Goal: Information Seeking & Learning: Compare options

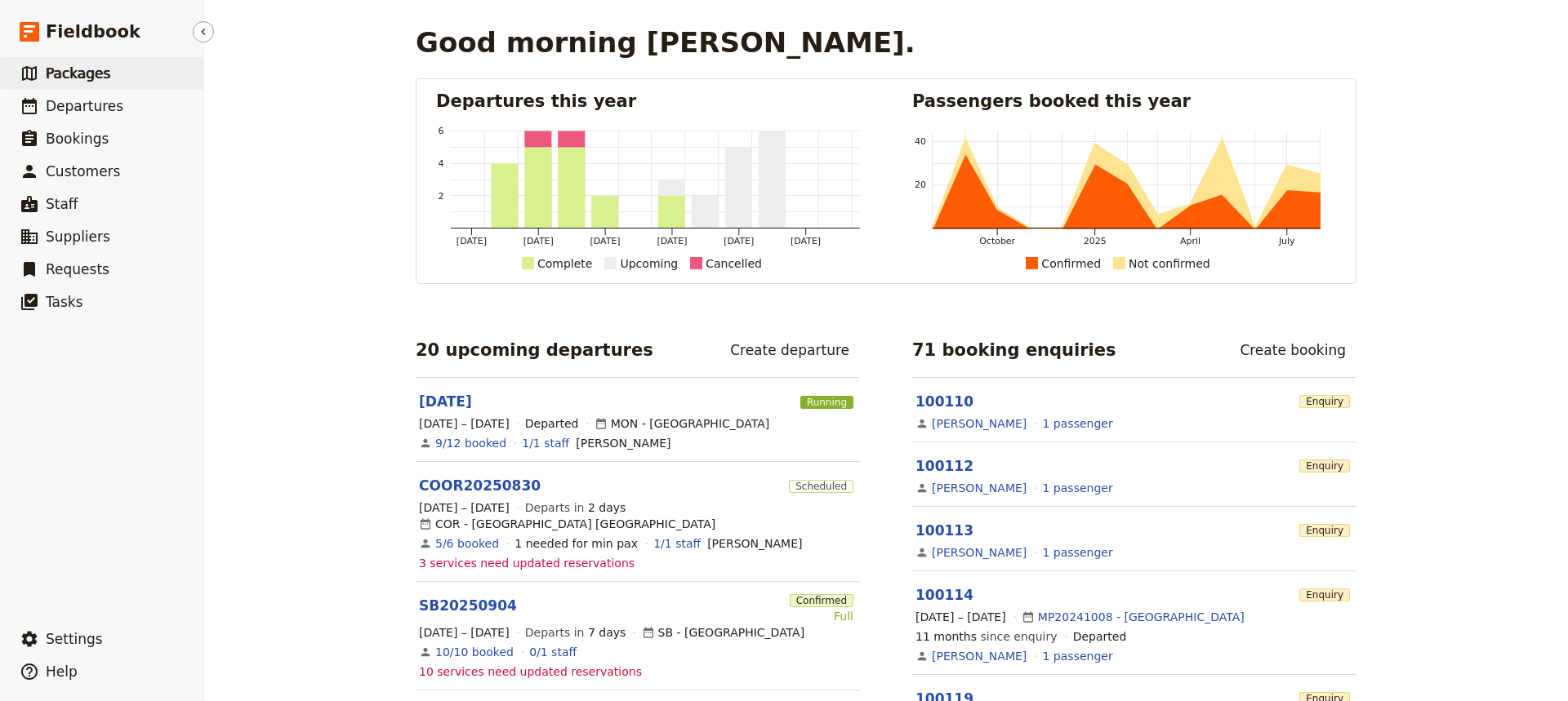
click at [85, 73] on span "Packages" at bounding box center [77, 73] width 64 height 16
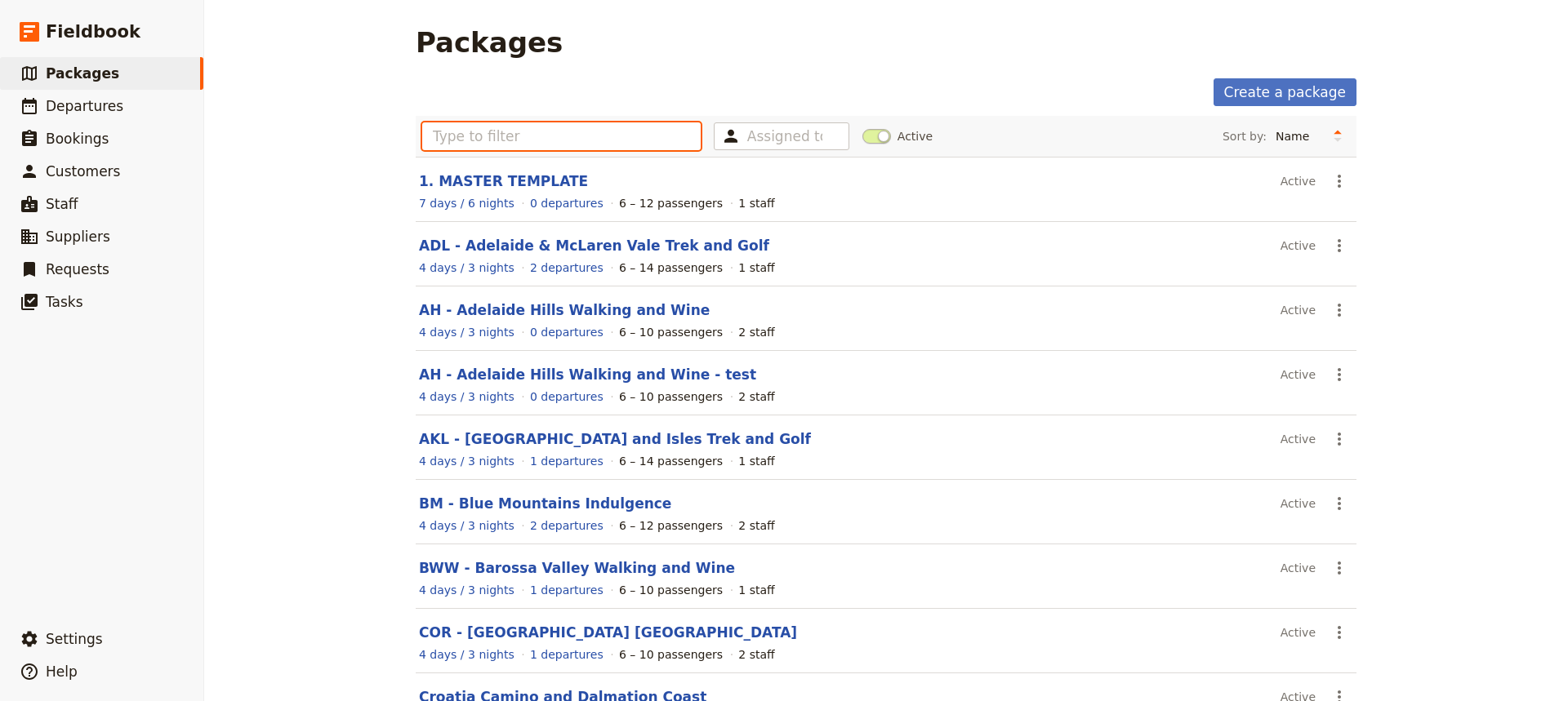
click at [444, 138] on input "text" at bounding box center [561, 136] width 278 height 27
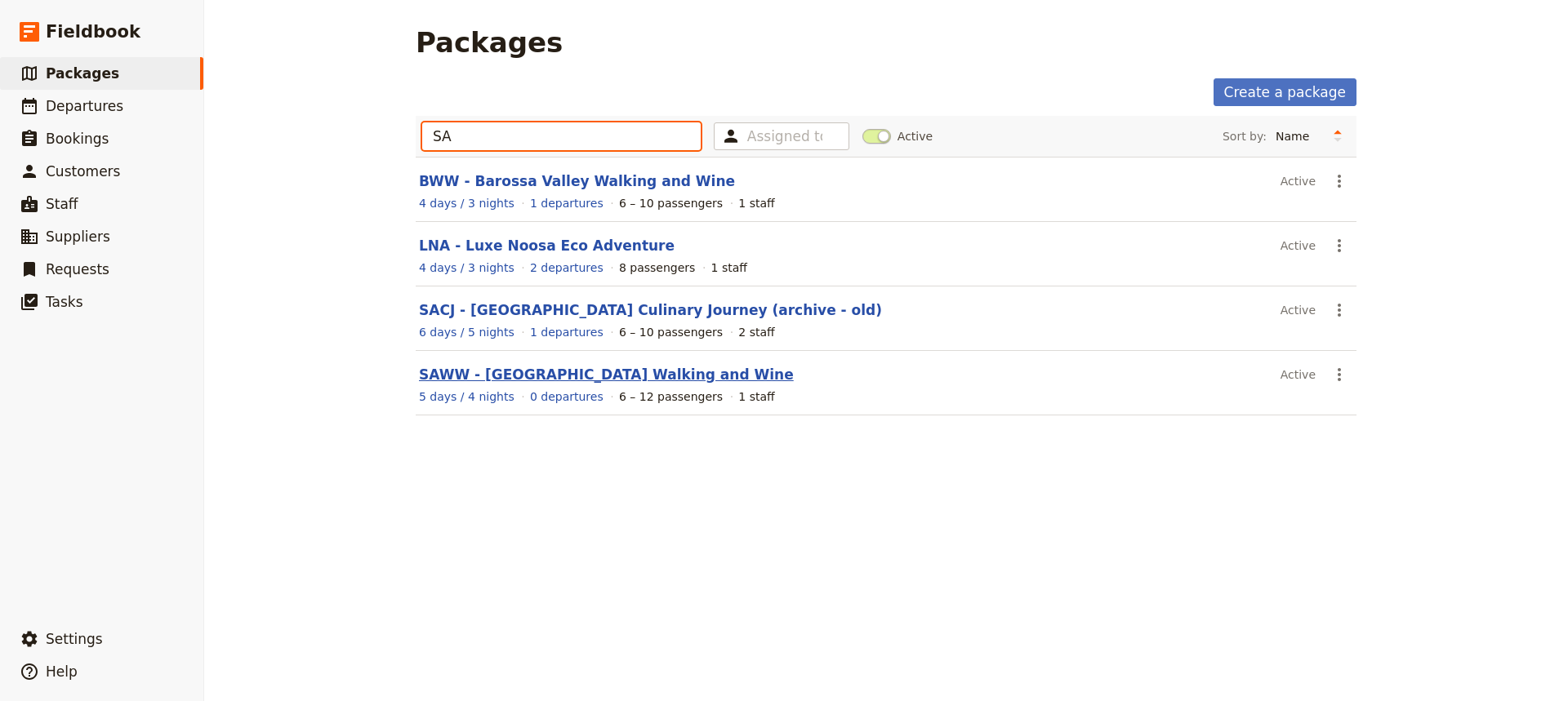
type input "SA"
click at [520, 373] on link "SAWW - [GEOGRAPHIC_DATA] Walking and Wine" at bounding box center [605, 374] width 374 height 16
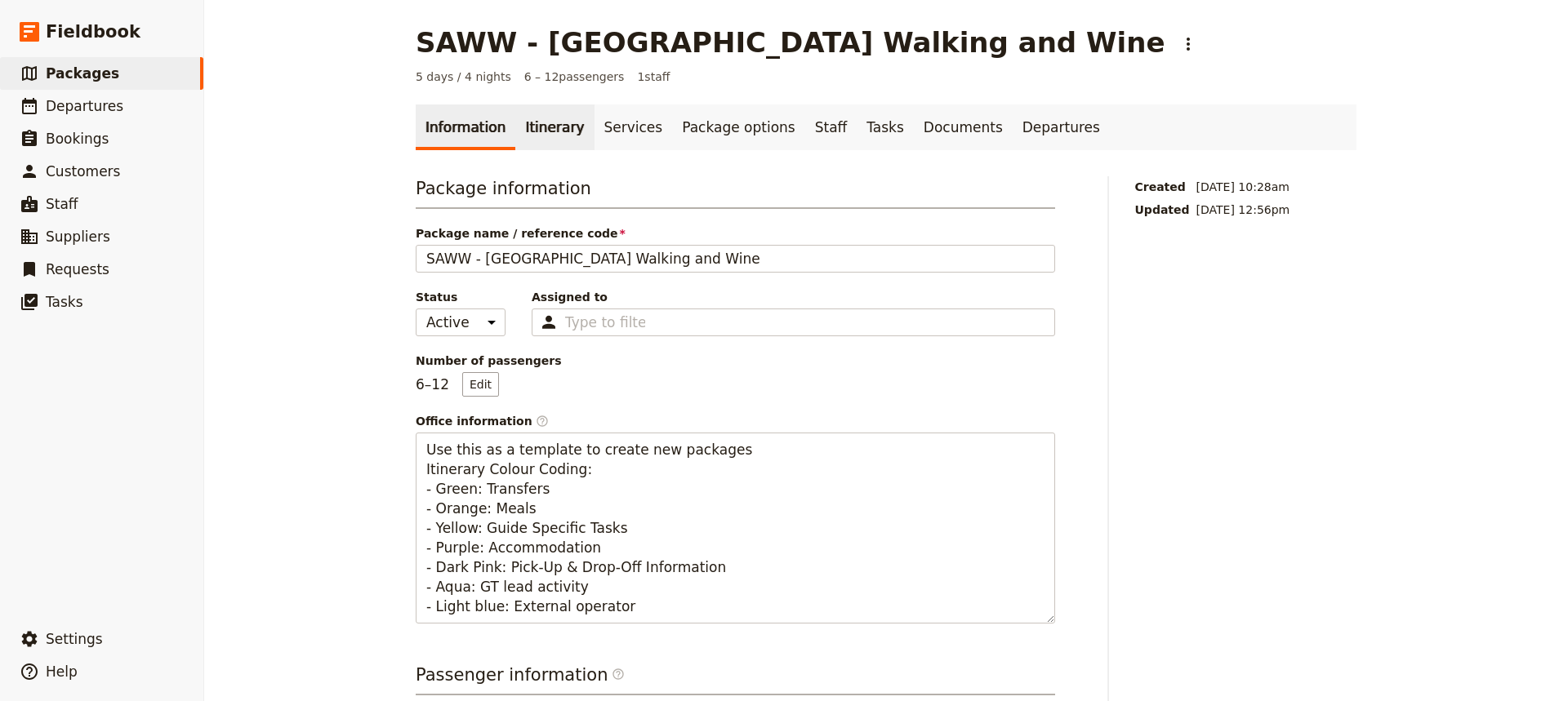
click at [530, 122] on link "Itinerary" at bounding box center [553, 127] width 78 height 45
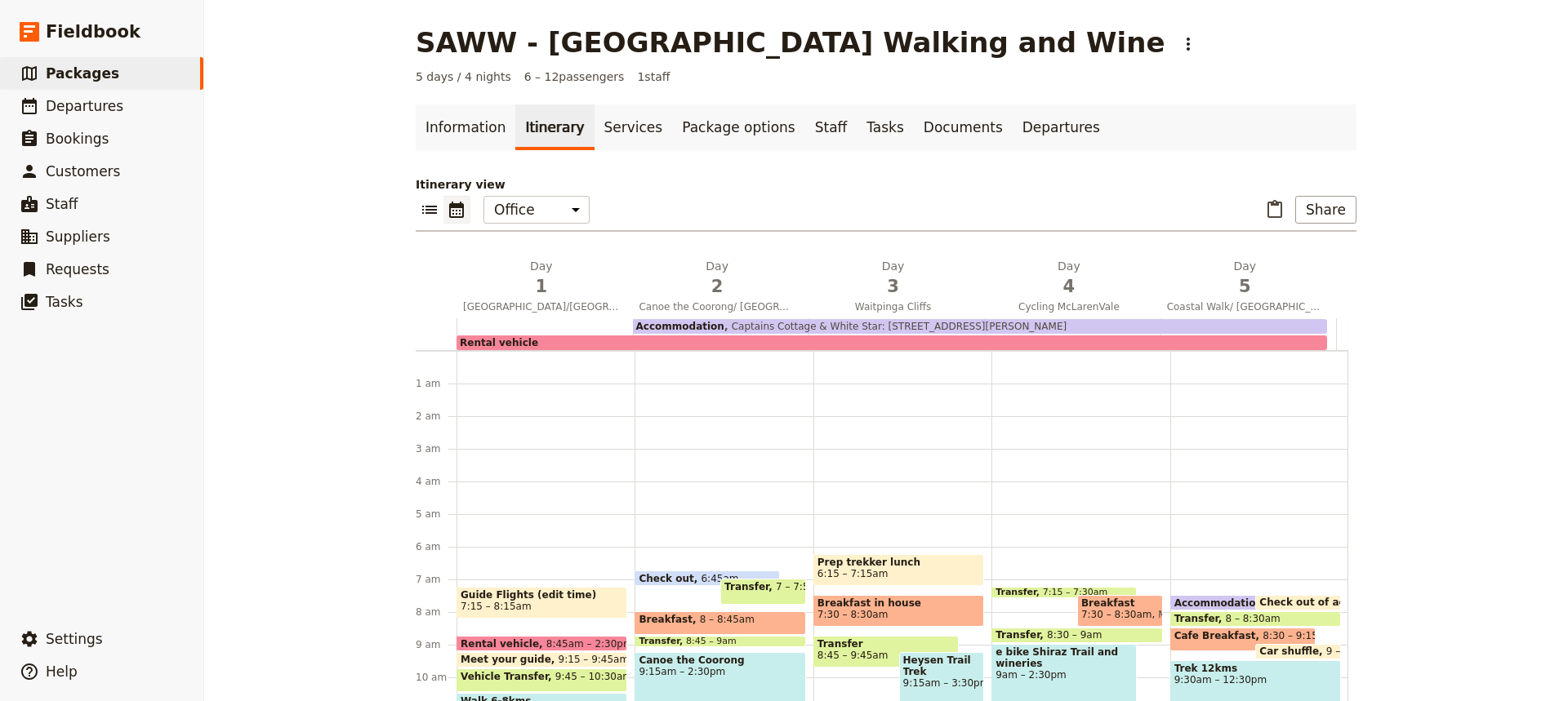
scroll to position [187, 0]
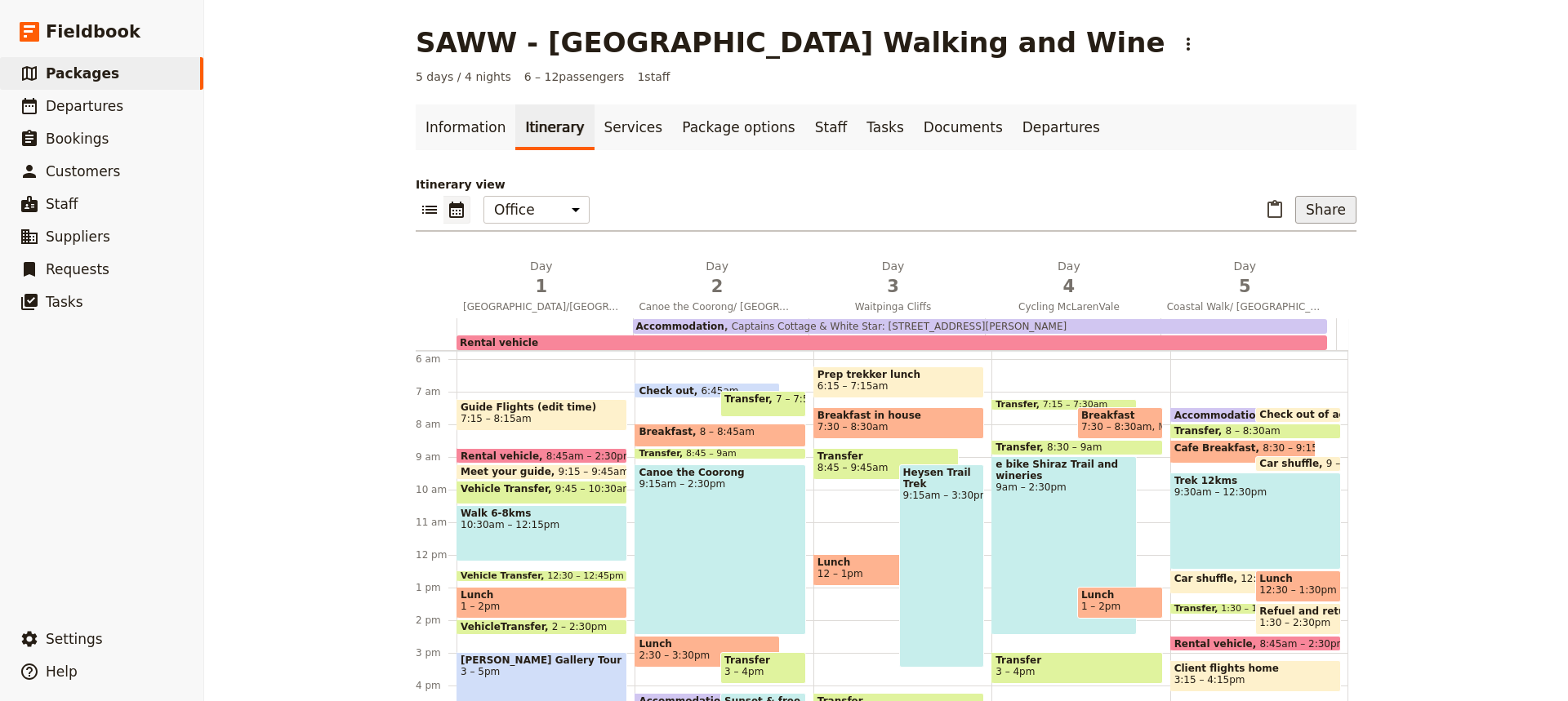
click at [1320, 211] on button "Share" at bounding box center [1325, 209] width 61 height 27
click at [1263, 291] on span "Sales Brochure" at bounding box center [1271, 290] width 86 height 16
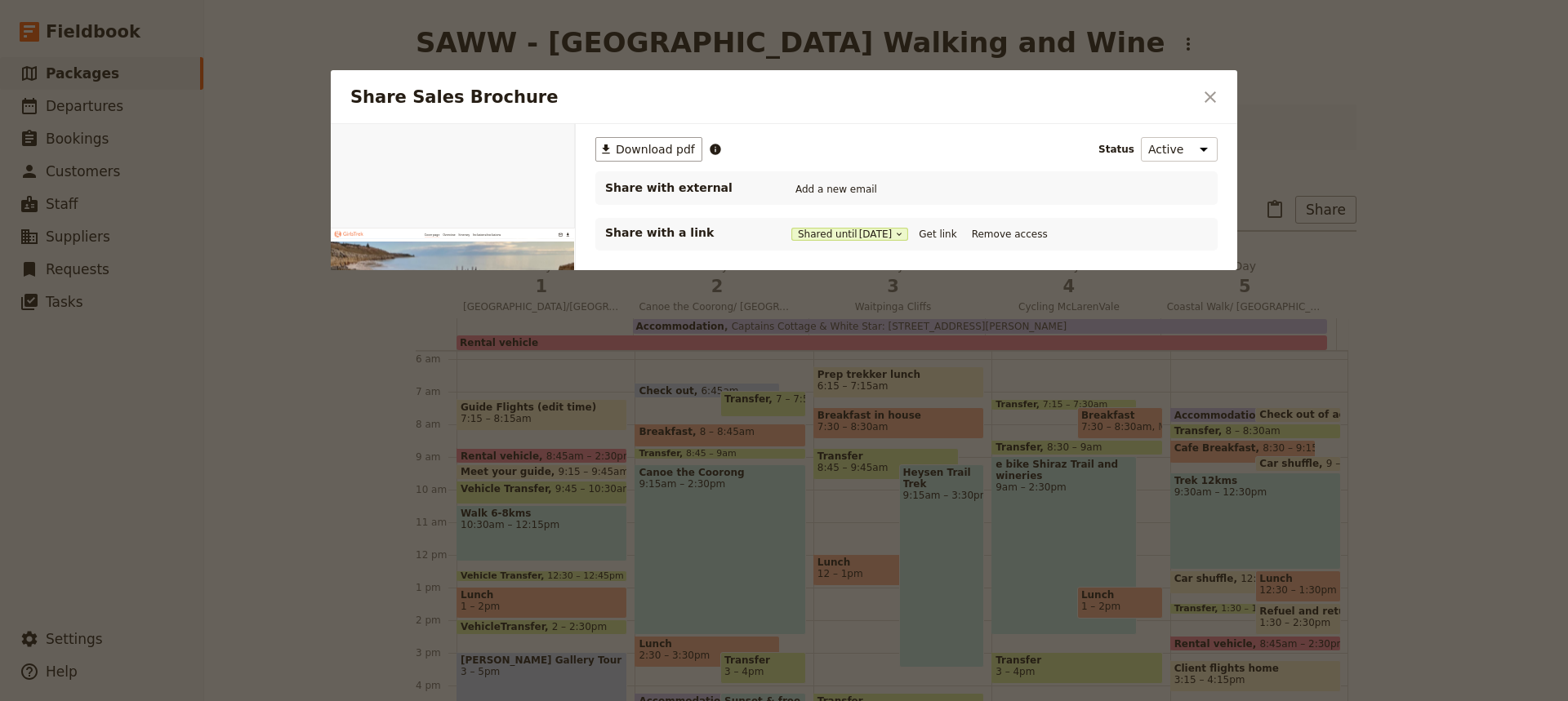
scroll to position [0, 0]
click at [938, 235] on button "Get link" at bounding box center [937, 234] width 45 height 18
click at [1220, 99] on button "​" at bounding box center [1210, 96] width 27 height 27
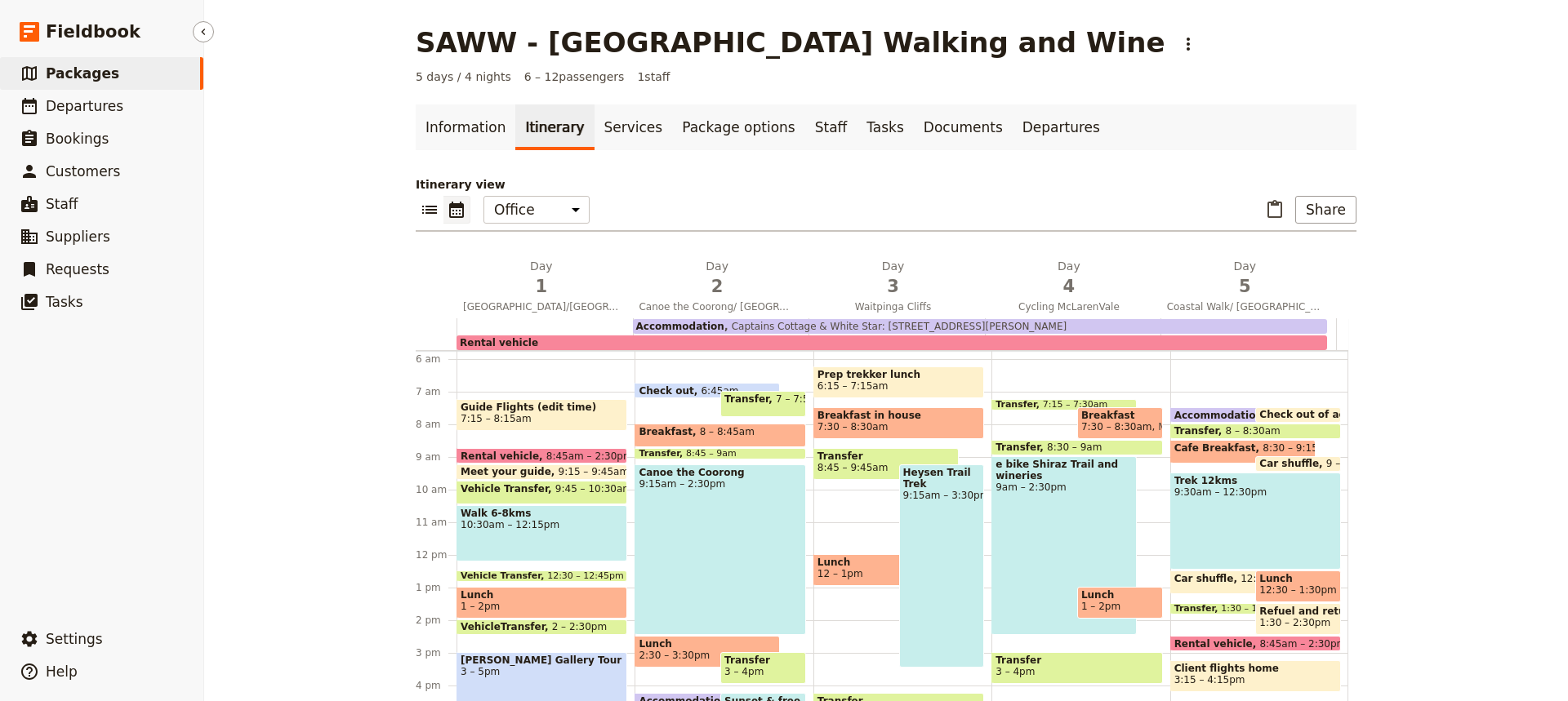
click at [98, 76] on span "Packages" at bounding box center [82, 73] width 74 height 16
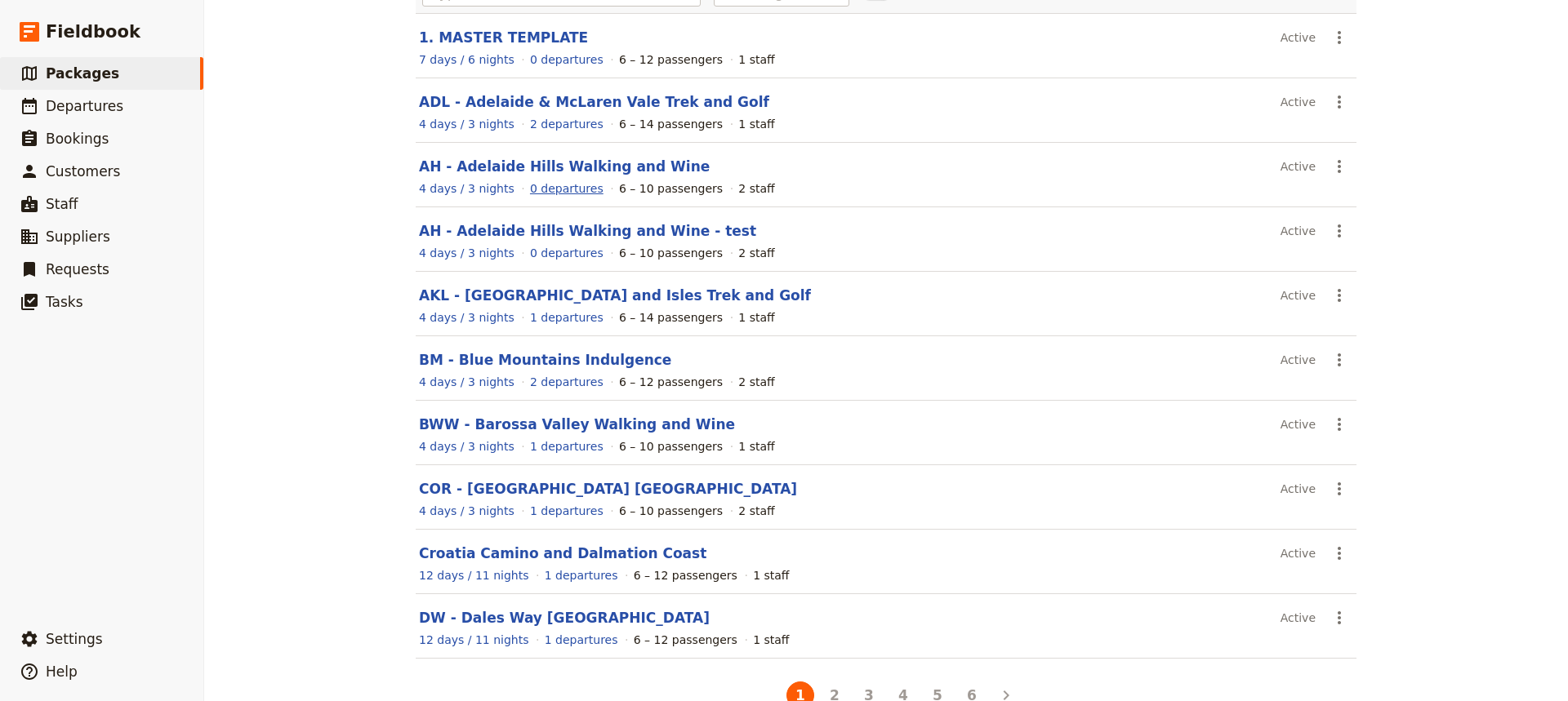
scroll to position [171, 0]
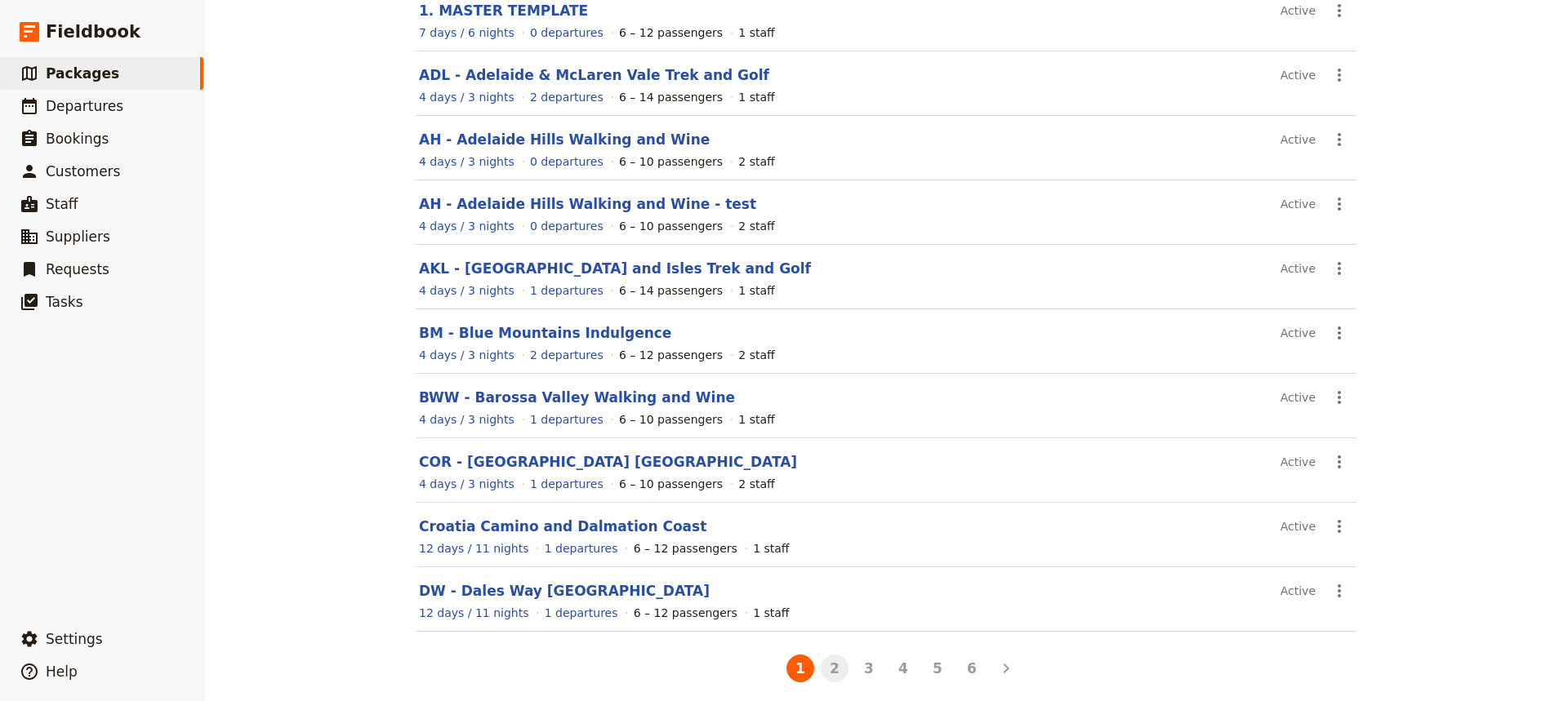
click at [825, 673] on button "2" at bounding box center [834, 667] width 27 height 27
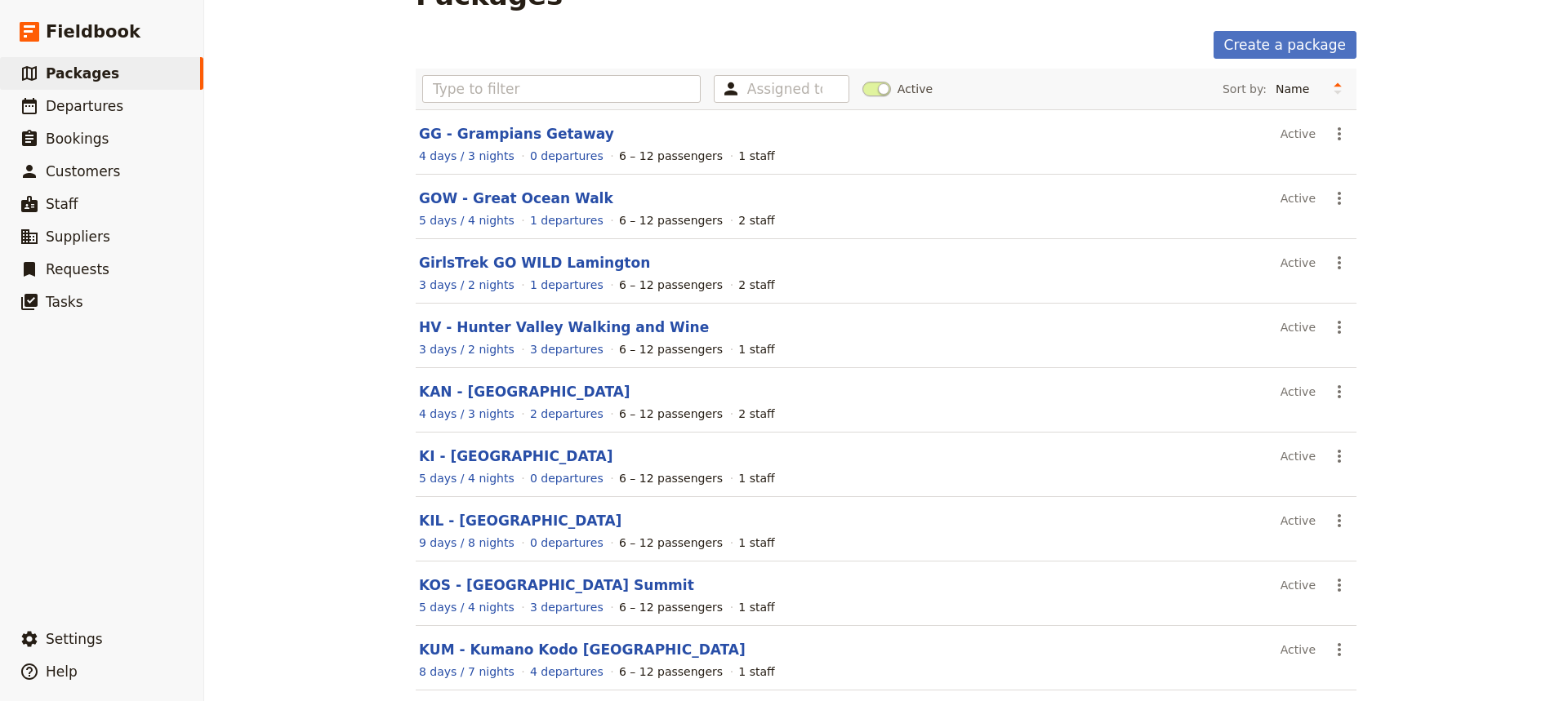
scroll to position [0, 0]
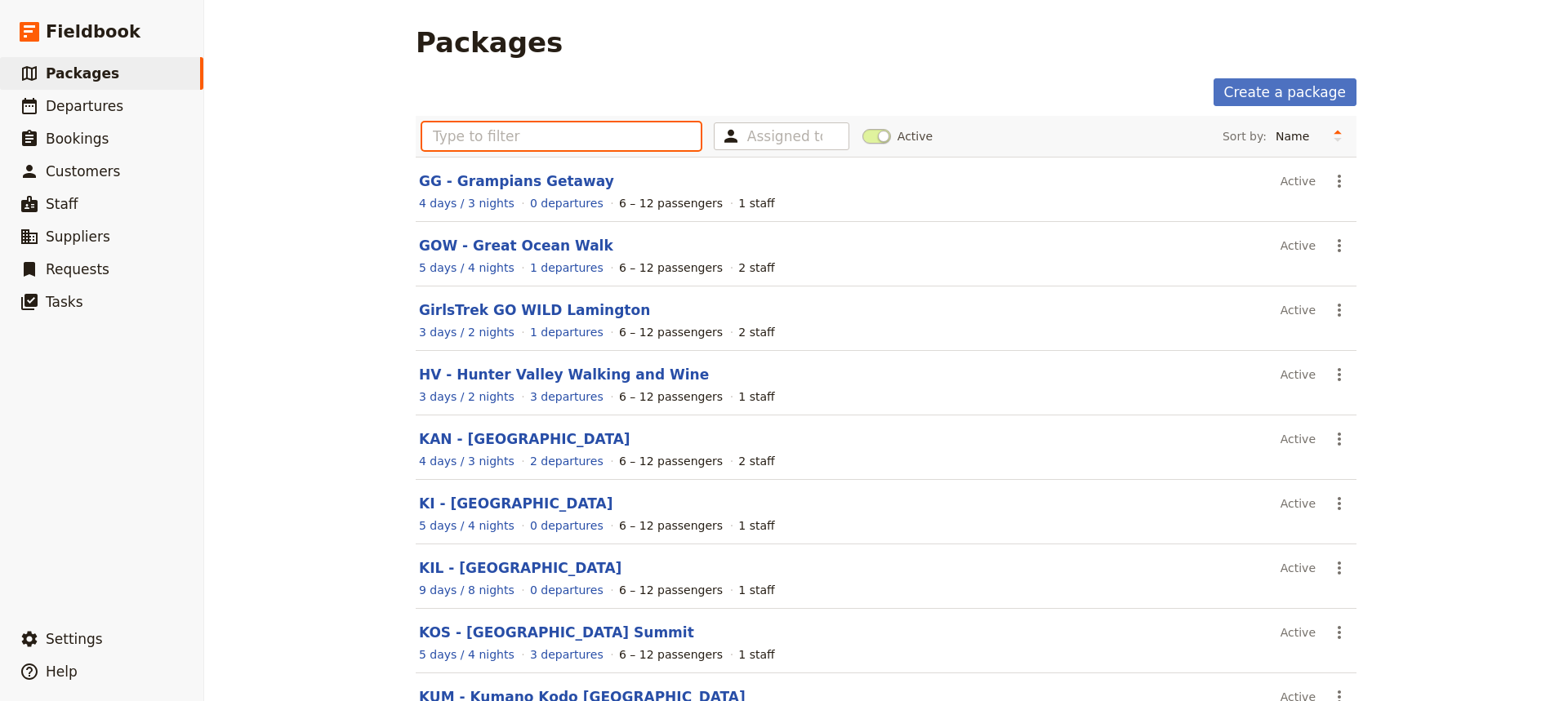
click at [437, 136] on input "text" at bounding box center [561, 136] width 278 height 27
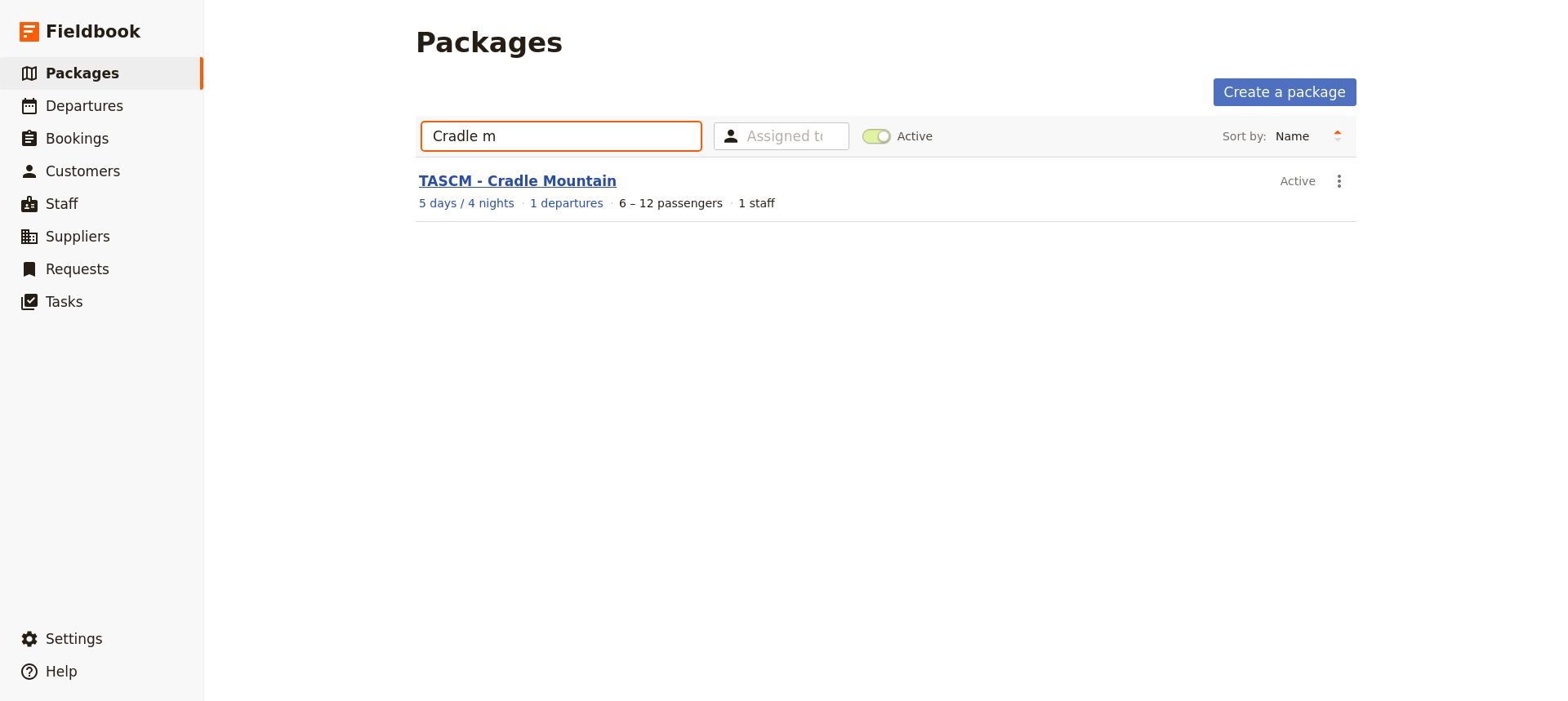
type input "Cradle m"
click at [503, 180] on link "TASCM - Cradle Mountain" at bounding box center [518, 181] width 198 height 16
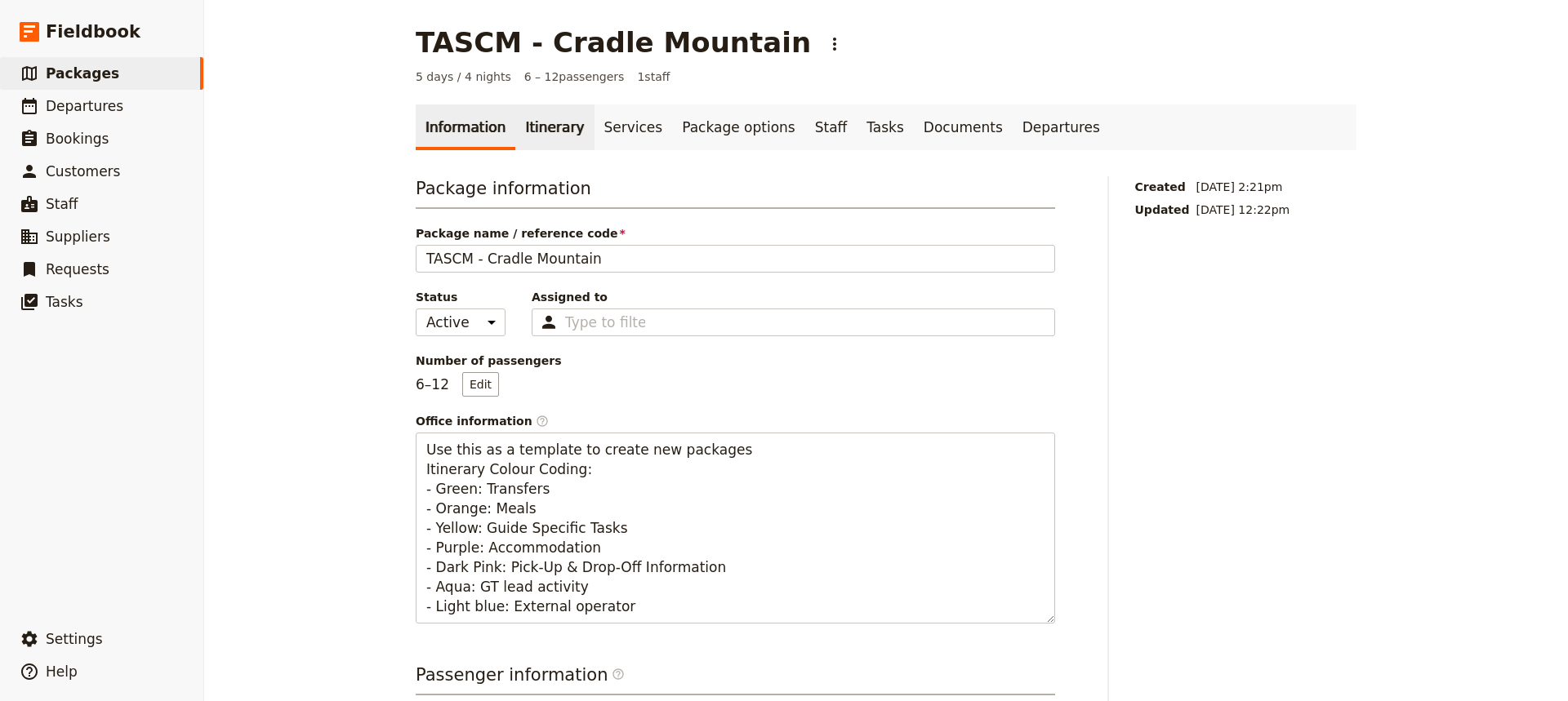
click at [534, 130] on link "Itinerary" at bounding box center [553, 127] width 78 height 45
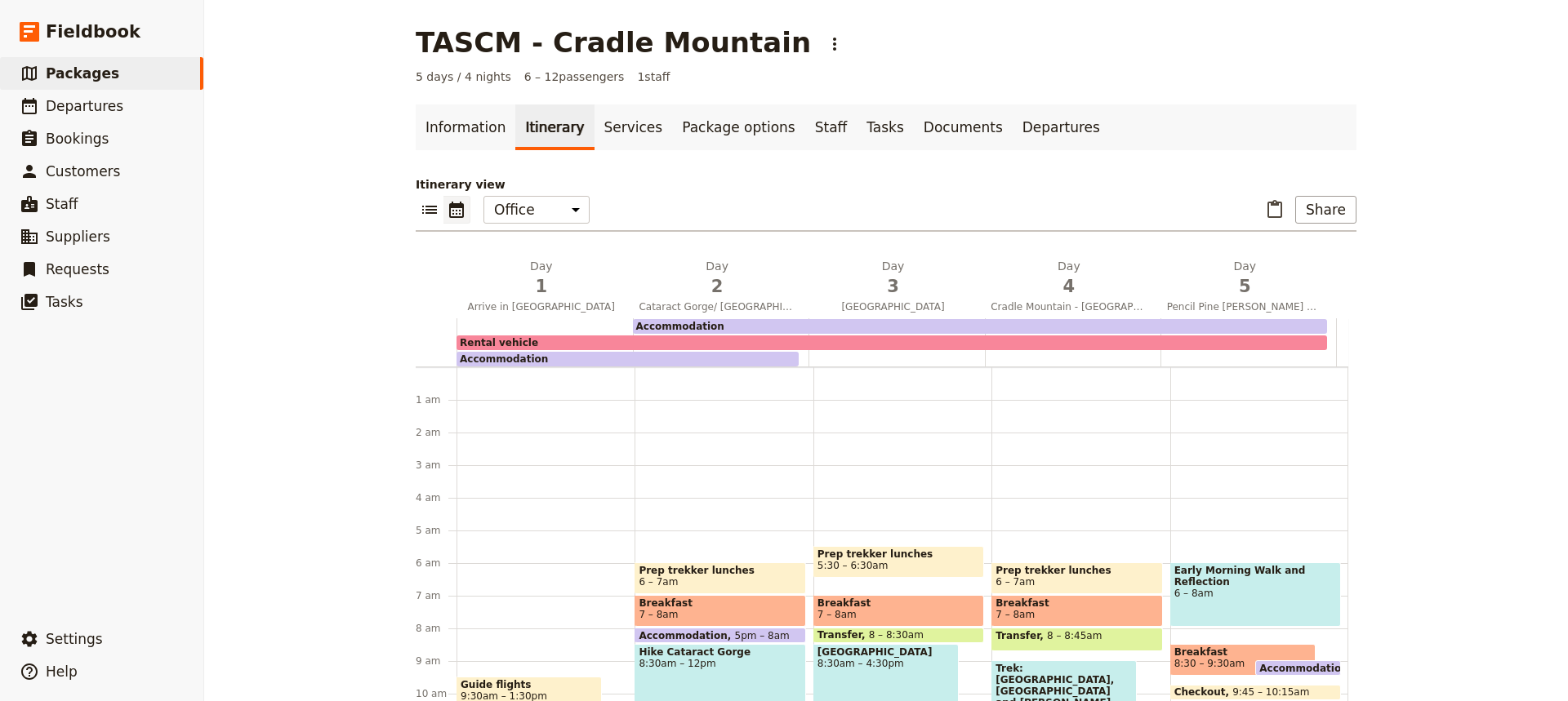
scroll to position [163, 0]
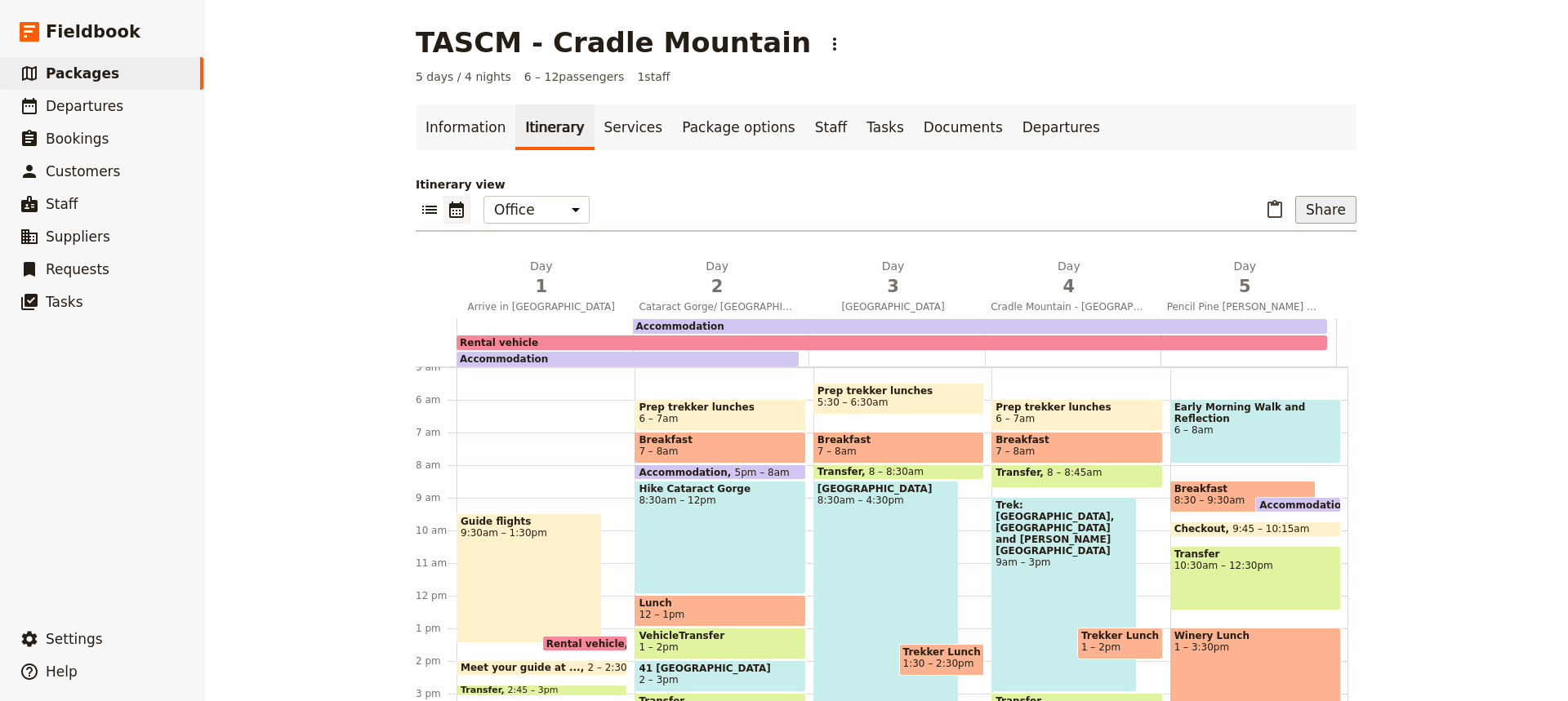
click at [1326, 213] on button "Share" at bounding box center [1325, 209] width 61 height 27
click at [1262, 291] on span "Sales Brochure" at bounding box center [1271, 290] width 86 height 16
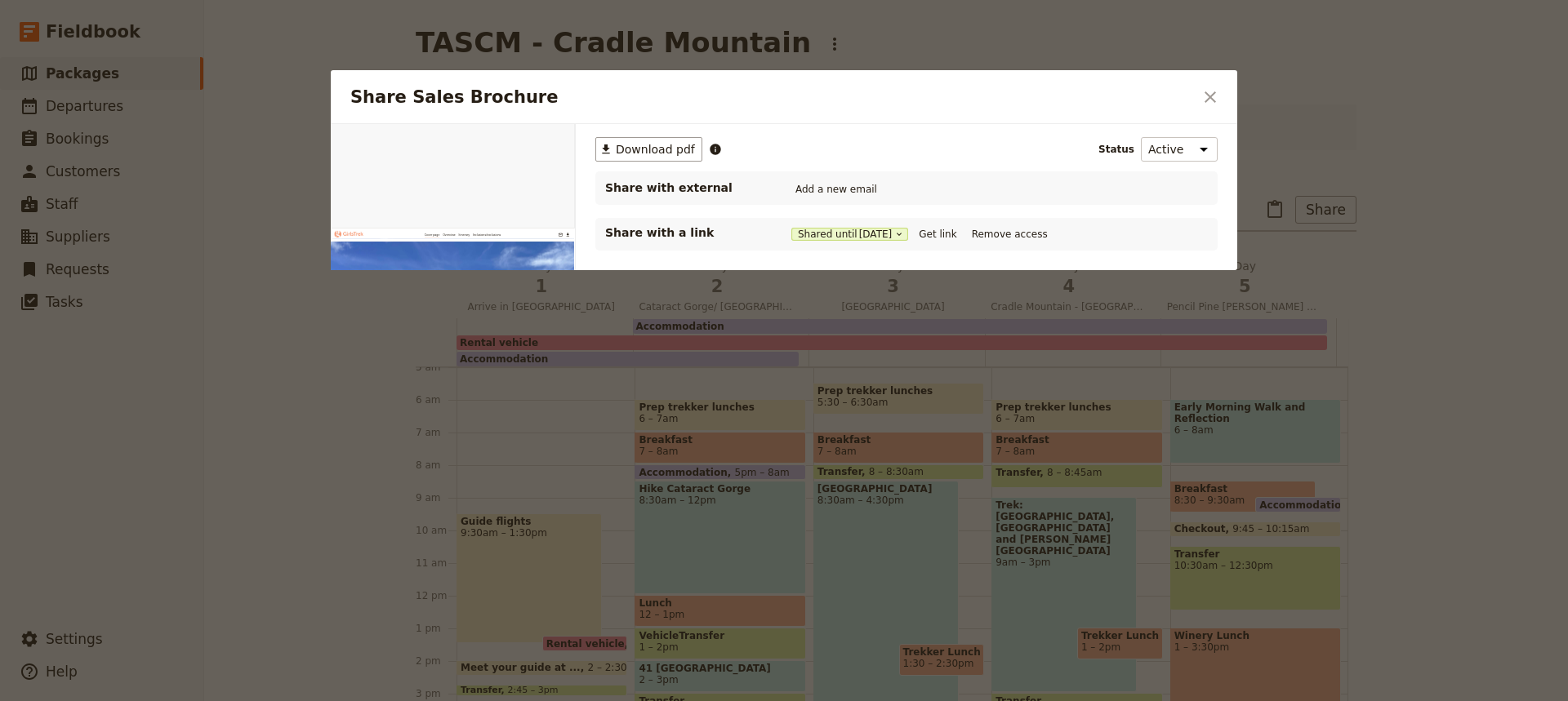
scroll to position [0, 0]
click at [947, 235] on button "Get link" at bounding box center [937, 234] width 45 height 18
